Goal: Find specific page/section

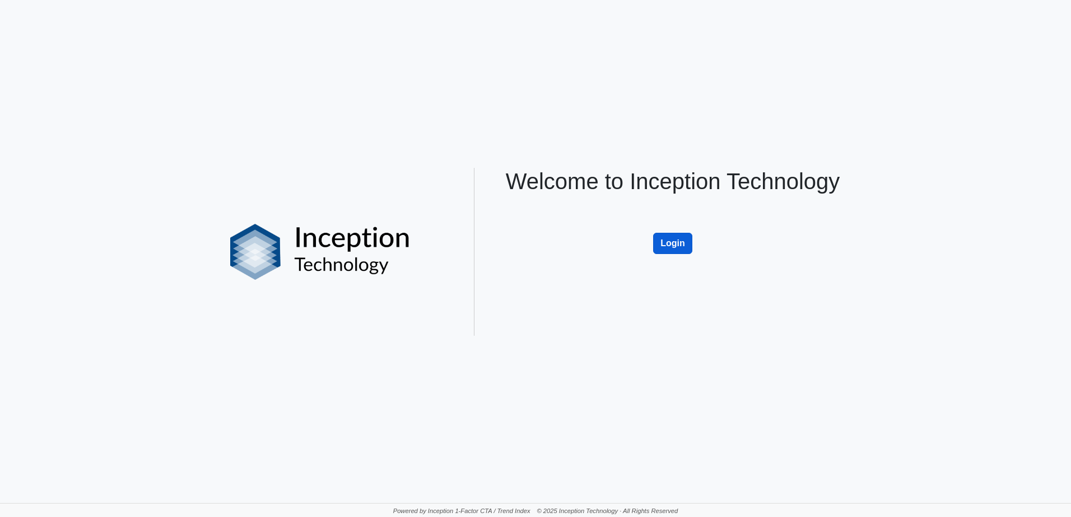
click at [666, 243] on button "Login" at bounding box center [672, 243] width 39 height 21
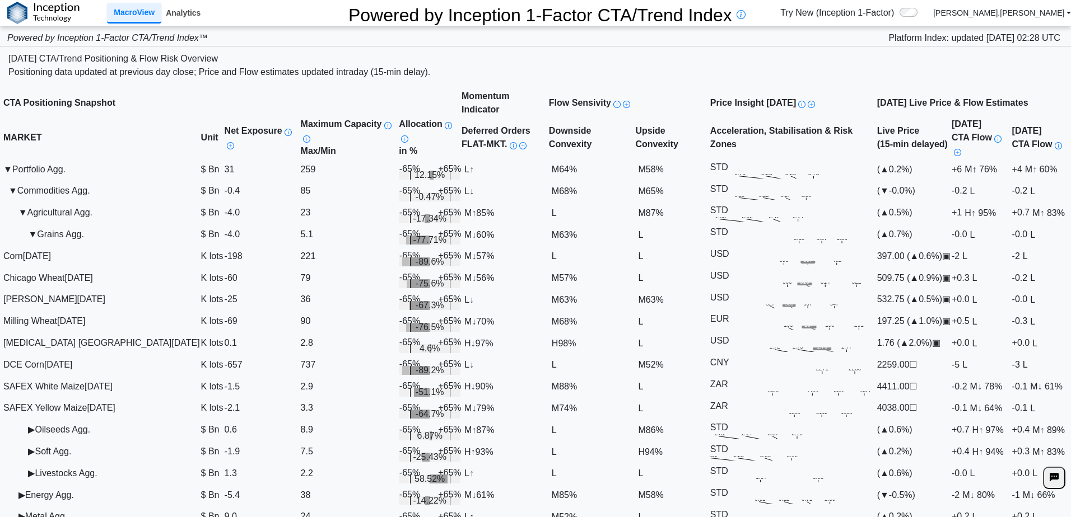
click at [188, 8] on link "Analytics" at bounding box center [183, 12] width 44 height 19
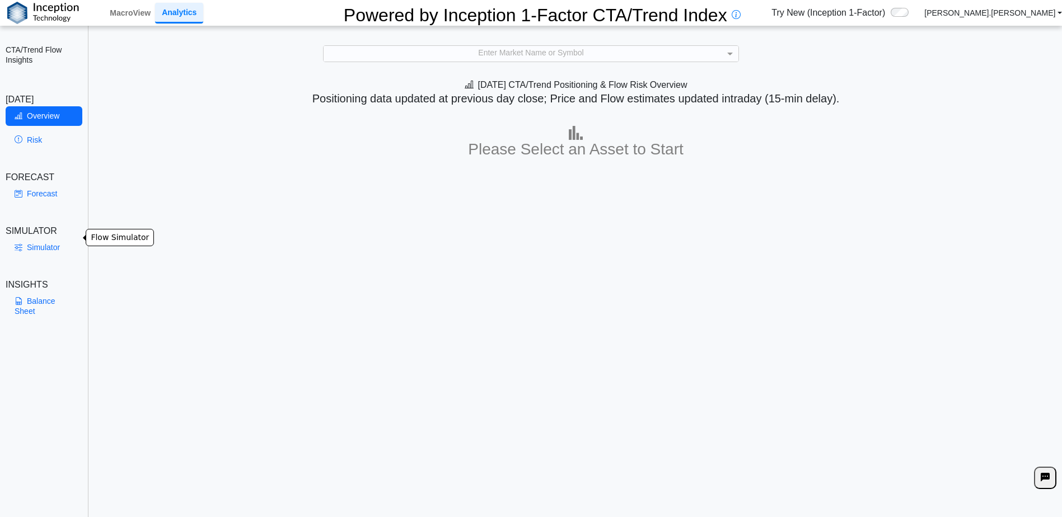
click at [46, 240] on link "Simulator" at bounding box center [44, 247] width 77 height 19
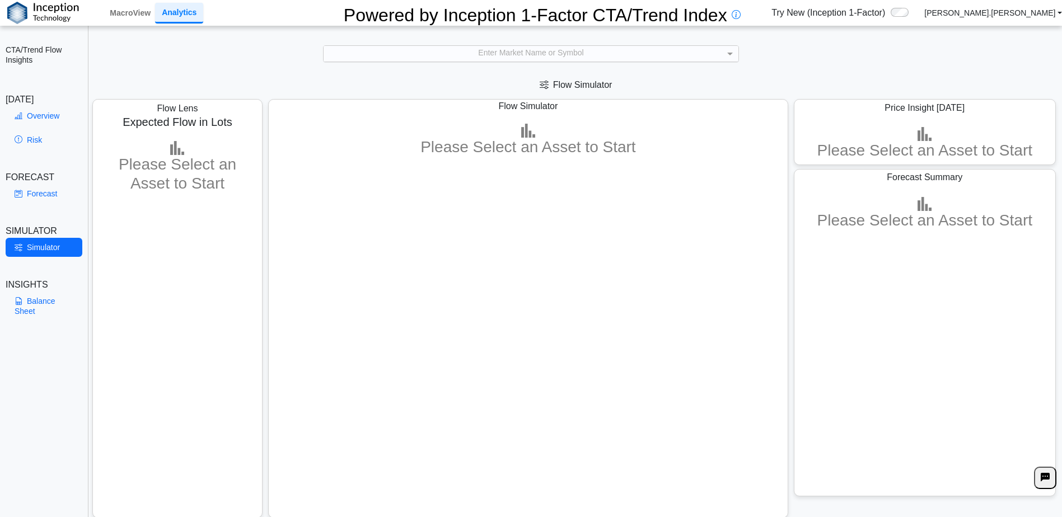
click at [488, 48] on div "Enter Market Name or Symbol" at bounding box center [531, 54] width 415 height 16
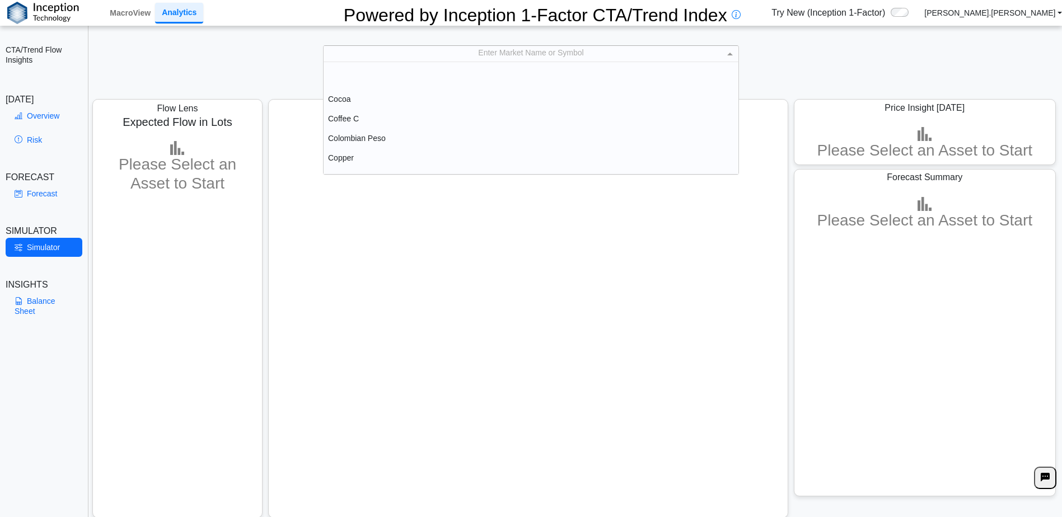
scroll to position [448, 0]
click at [339, 110] on div "Corn" at bounding box center [531, 114] width 415 height 20
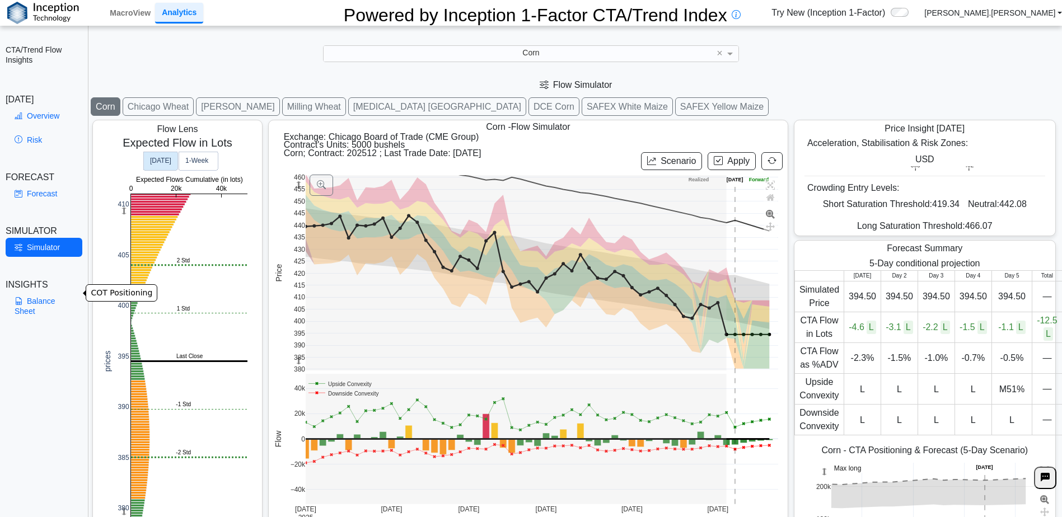
click at [40, 292] on link "Balance Sheet" at bounding box center [44, 306] width 77 height 29
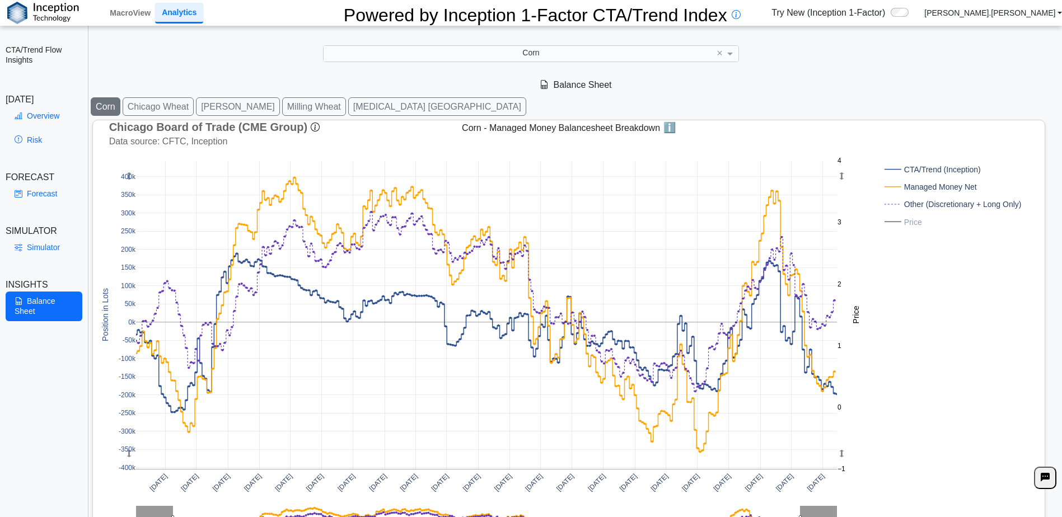
scroll to position [0, 0]
